Goal: Use online tool/utility: Utilize a website feature to perform a specific function

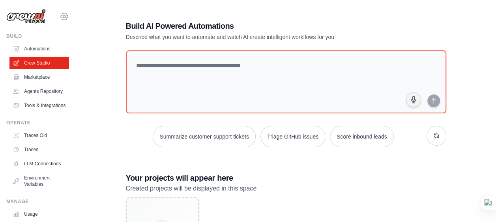
click at [60, 16] on icon at bounding box center [64, 16] width 9 height 9
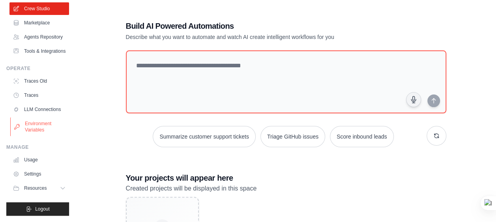
scroll to position [73, 0]
click at [52, 188] on button "Resources" at bounding box center [40, 188] width 60 height 13
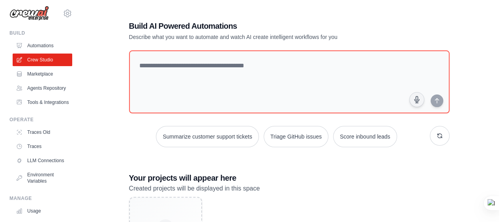
scroll to position [0, 0]
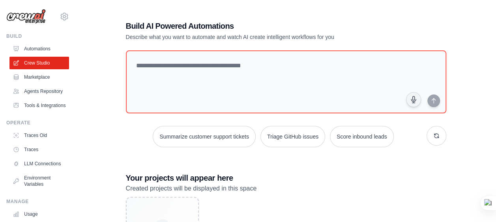
click at [34, 14] on img at bounding box center [25, 16] width 39 height 15
click at [32, 46] on link "Automations" at bounding box center [40, 49] width 60 height 13
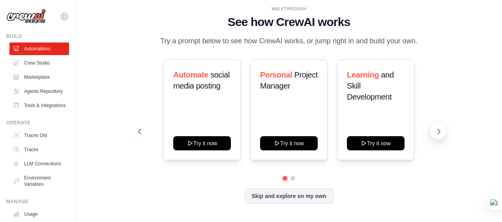
click at [442, 131] on icon at bounding box center [439, 132] width 8 height 8
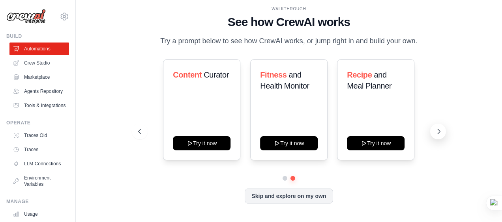
click at [439, 133] on icon at bounding box center [439, 132] width 8 height 8
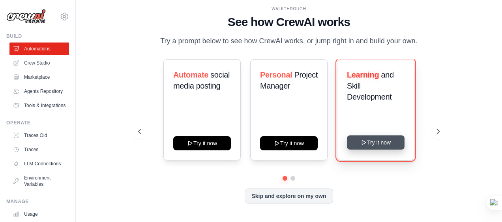
click at [388, 146] on button "Try it now" at bounding box center [376, 143] width 58 height 14
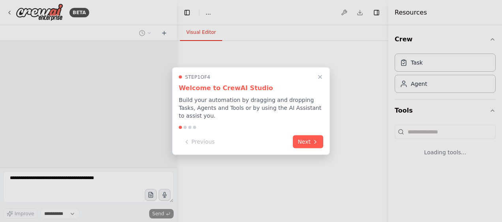
select select "****"
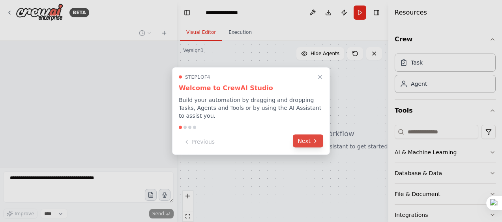
click at [310, 138] on button "Next" at bounding box center [308, 141] width 30 height 13
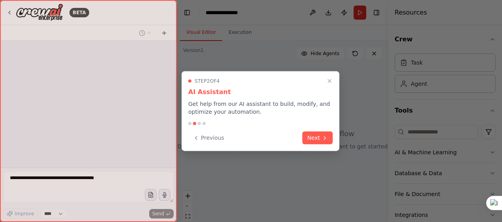
click at [310, 138] on button "Next" at bounding box center [317, 138] width 30 height 13
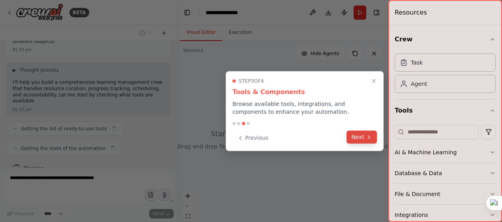
scroll to position [37, 0]
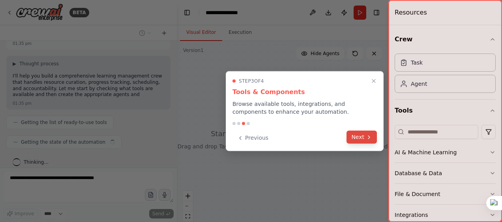
click at [360, 139] on button "Next" at bounding box center [361, 137] width 30 height 13
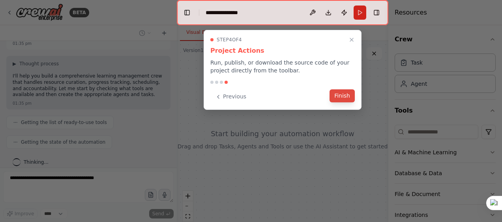
click at [341, 97] on button "Finish" at bounding box center [341, 96] width 25 height 13
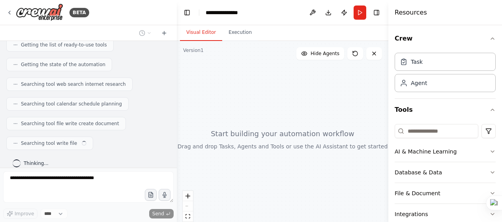
scroll to position [0, 0]
click at [7, 11] on icon at bounding box center [9, 12] width 6 height 6
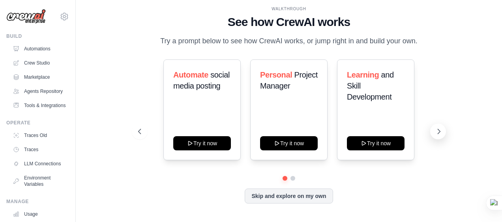
click at [435, 131] on icon at bounding box center [439, 132] width 8 height 8
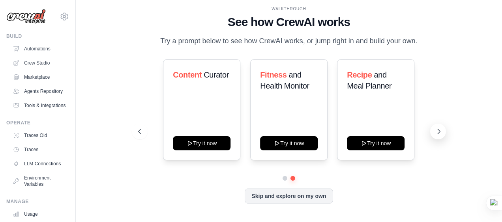
click at [435, 131] on icon at bounding box center [439, 132] width 8 height 8
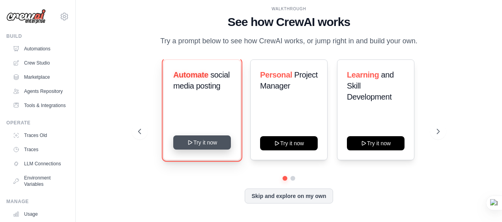
click at [208, 142] on button "Try it now" at bounding box center [202, 143] width 58 height 14
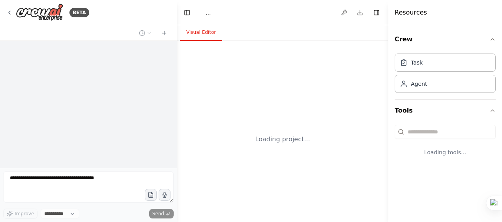
select select "****"
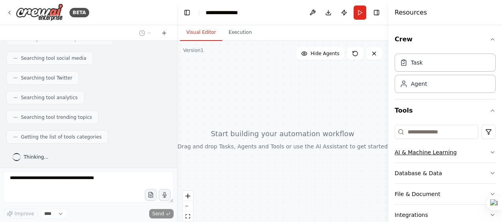
scroll to position [140, 0]
click at [489, 153] on icon "button" at bounding box center [492, 152] width 6 height 6
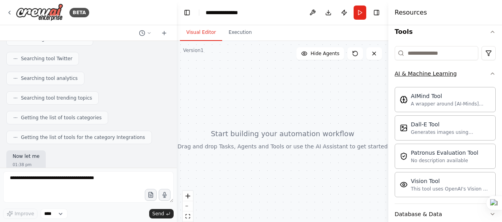
scroll to position [187, 0]
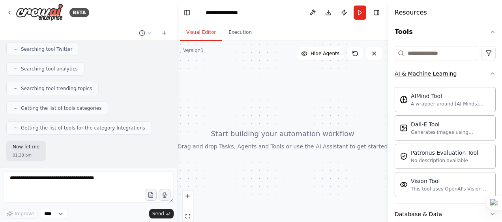
click at [491, 73] on icon "button" at bounding box center [492, 74] width 3 height 2
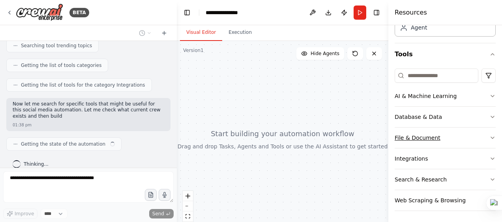
scroll to position [199, 0]
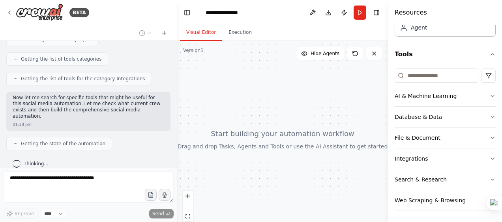
click at [489, 183] on button "Search & Research" at bounding box center [444, 180] width 101 height 21
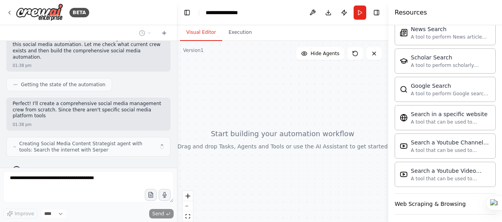
scroll to position [264, 0]
